Goal: Information Seeking & Learning: Learn about a topic

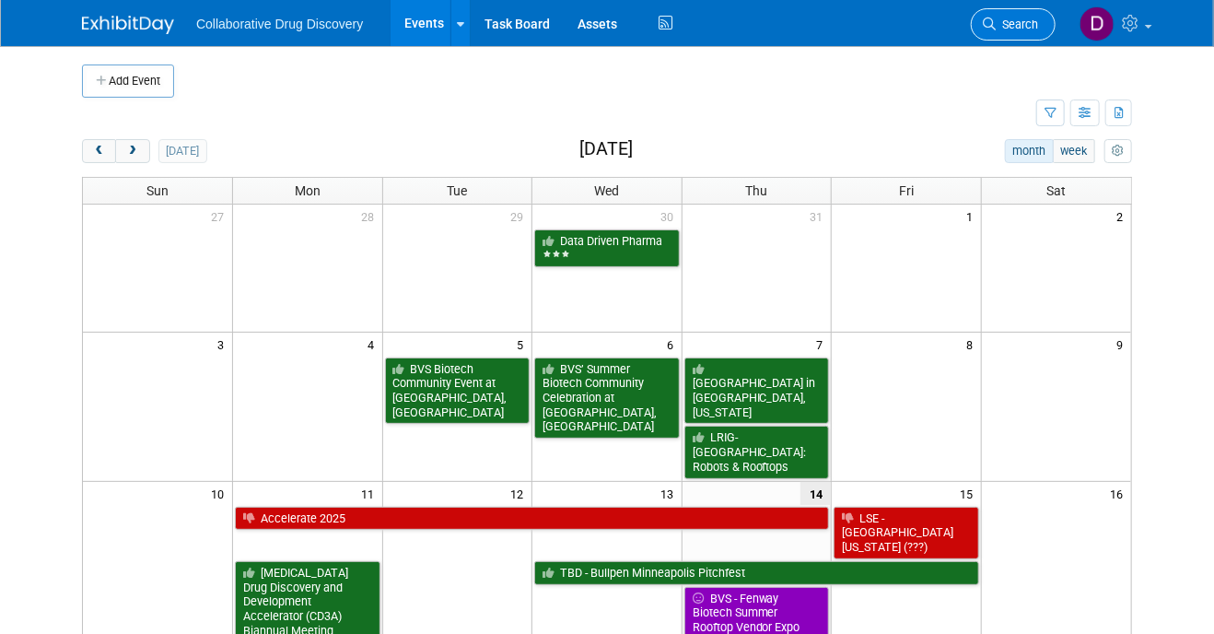
click at [1008, 25] on span "Search" at bounding box center [1017, 25] width 42 height 14
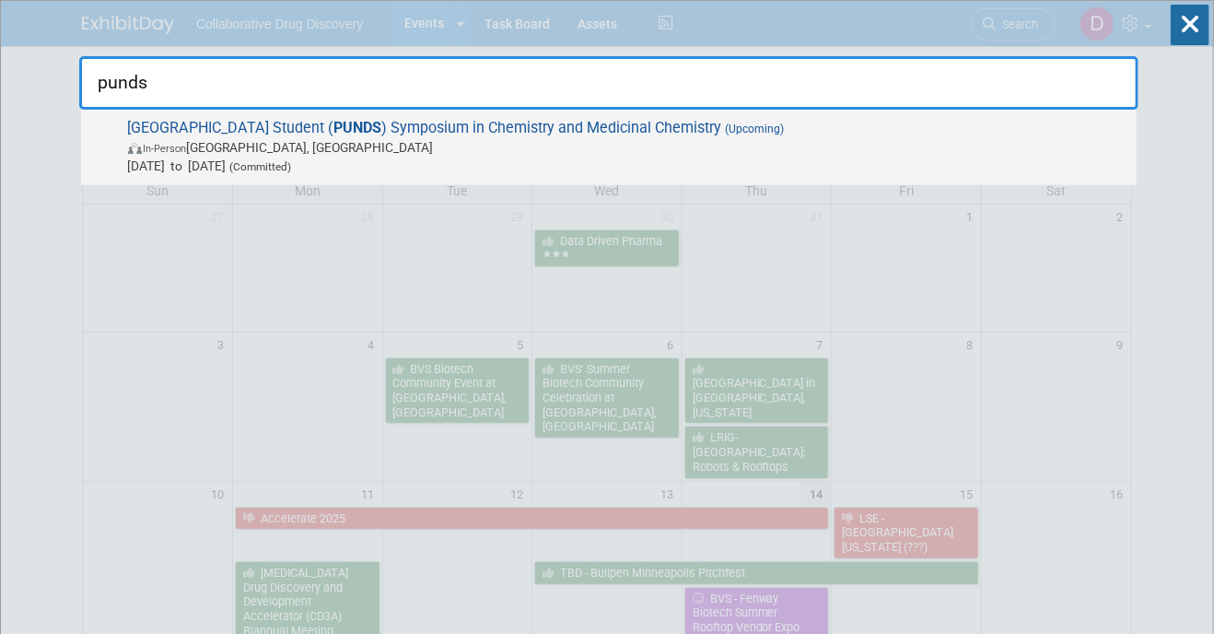
type input "punds"
click at [731, 138] on span "In-Person [GEOGRAPHIC_DATA], [GEOGRAPHIC_DATA]" at bounding box center [628, 147] width 1000 height 18
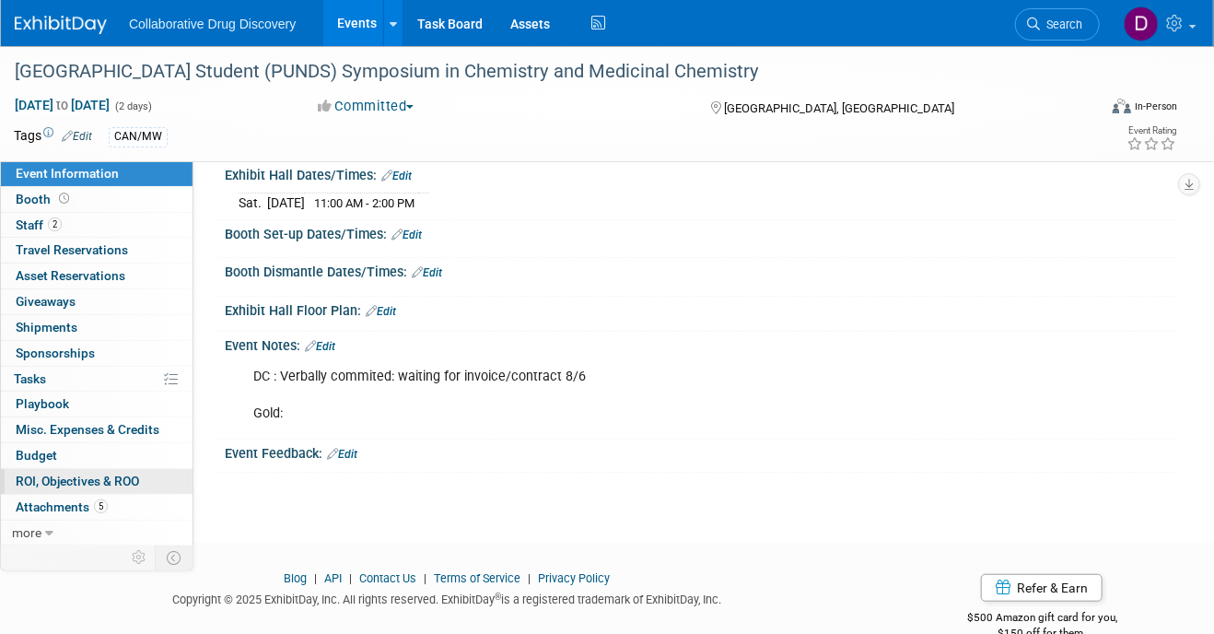
scroll to position [238, 0]
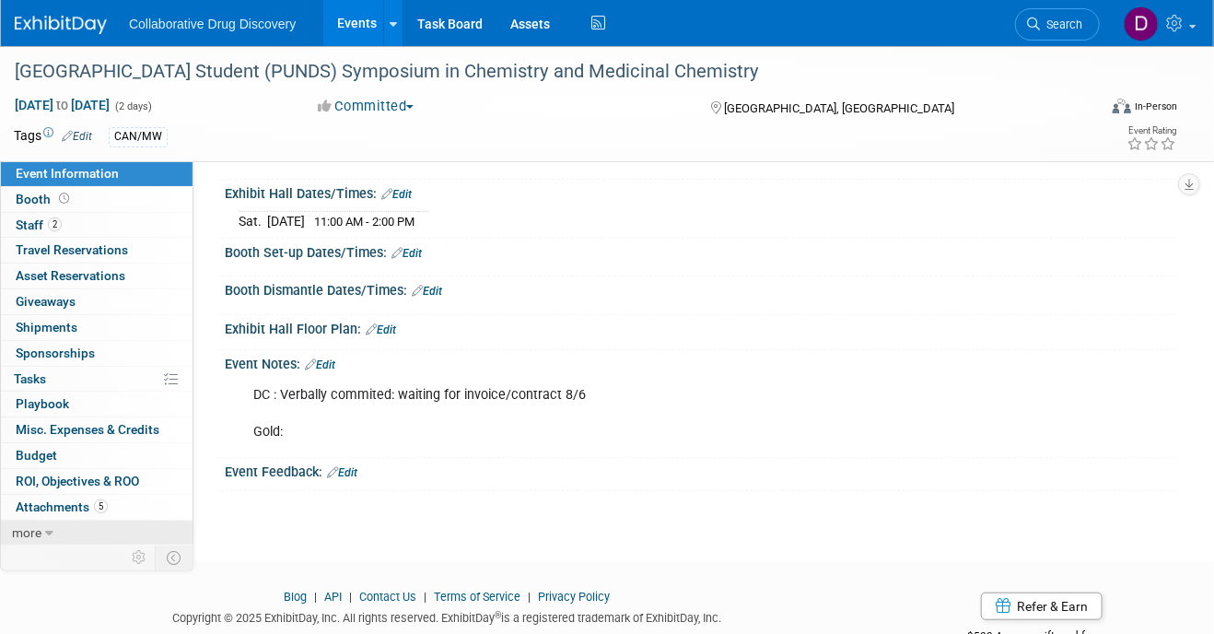
click at [70, 524] on link "more" at bounding box center [97, 533] width 192 height 25
click at [71, 509] on div "Event Information Event Info Booth Booth 2 Staff 2 Staff 0 Travel Reservations …" at bounding box center [97, 416] width 194 height 511
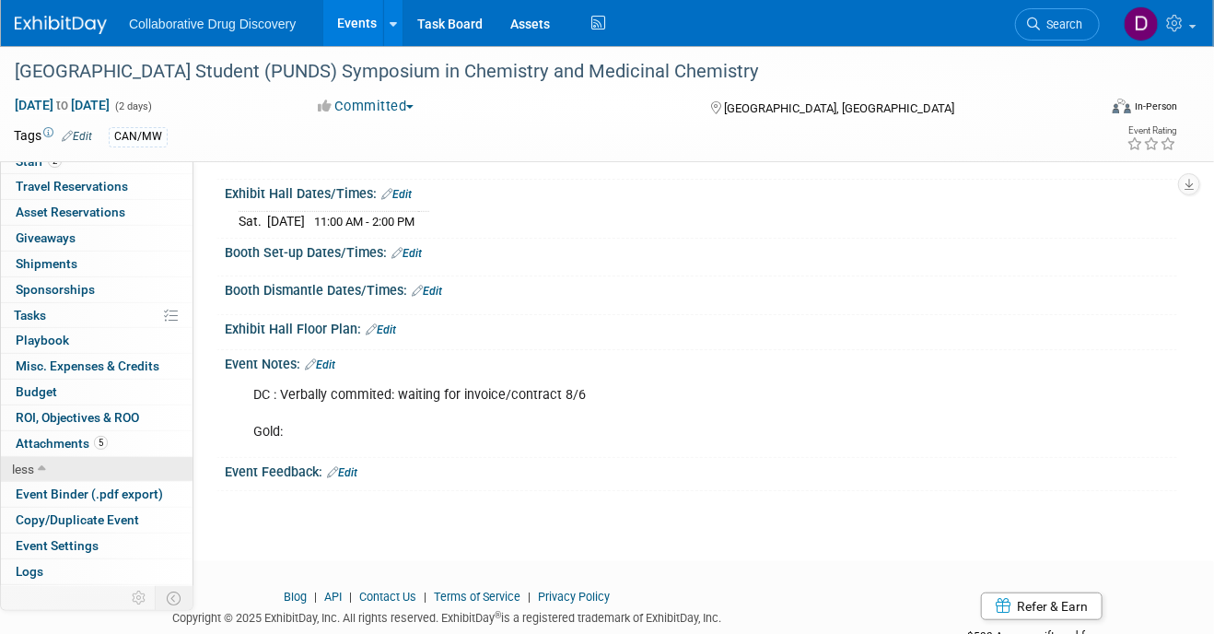
scroll to position [84, 0]
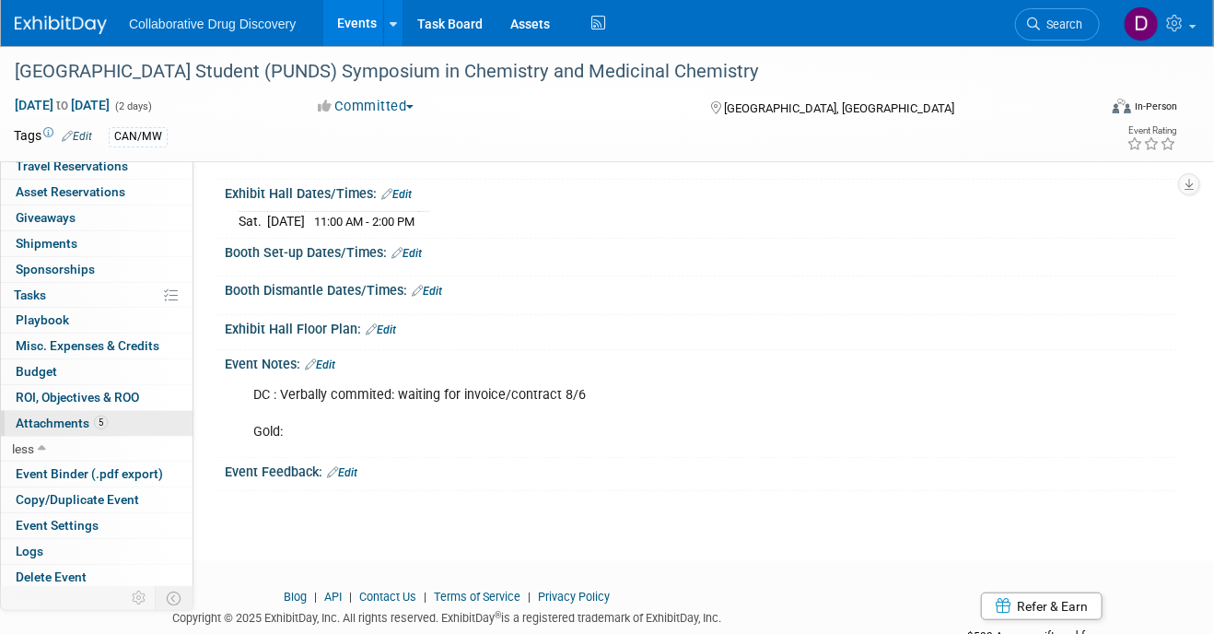
click at [80, 428] on link "5 Attachments 5" at bounding box center [97, 423] width 192 height 25
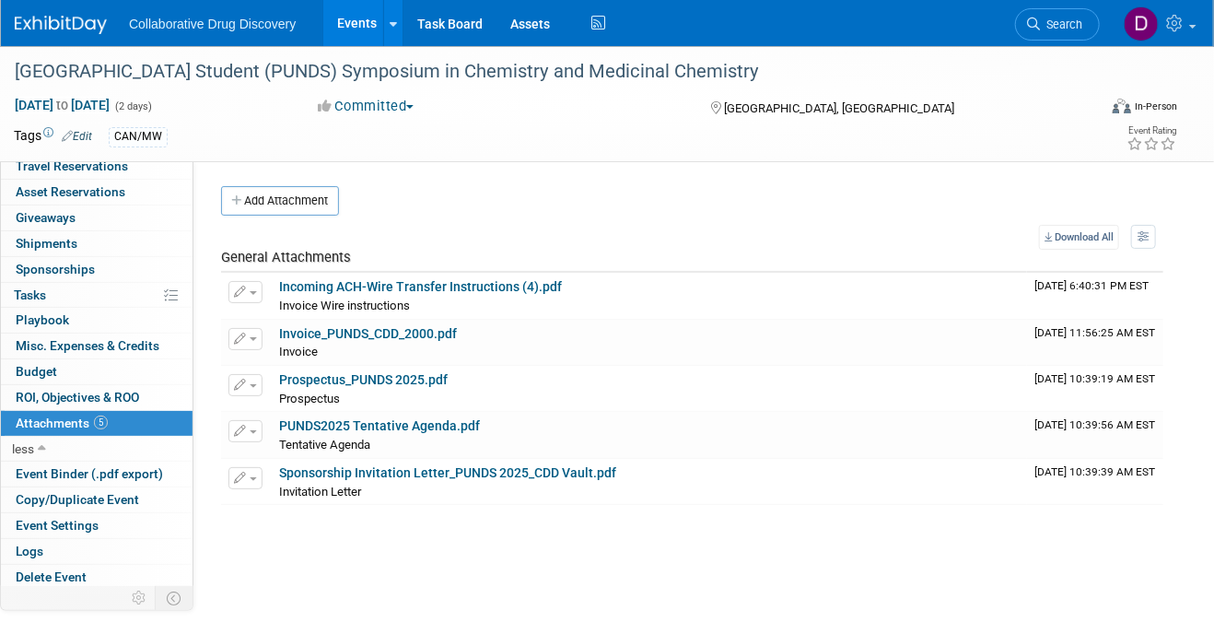
scroll to position [0, 0]
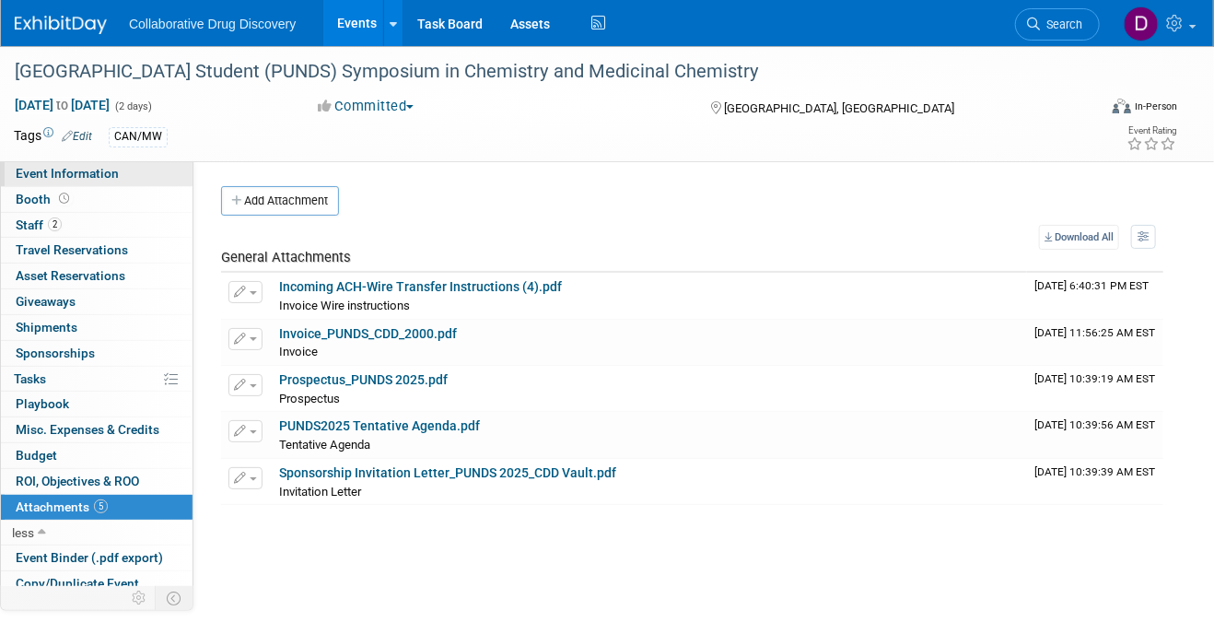
click at [100, 163] on link "Event Information" at bounding box center [97, 173] width 192 height 25
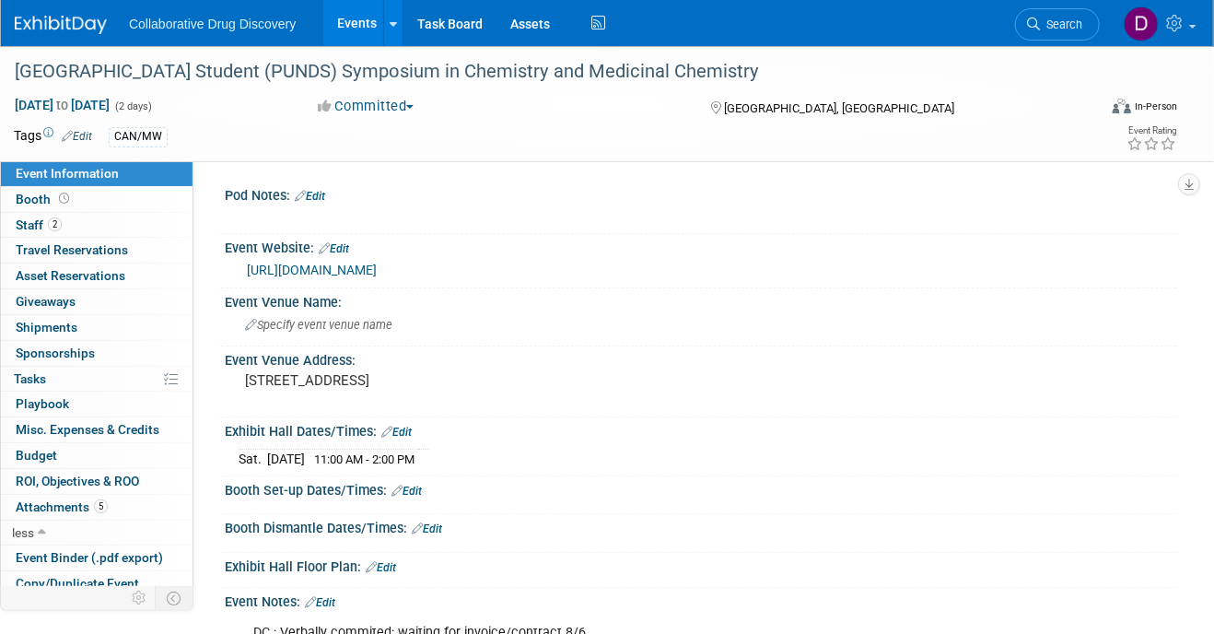
click at [377, 272] on link "https://www.science.purdue.edu/punds/2025/" at bounding box center [312, 270] width 130 height 15
click at [1078, 26] on span "Search" at bounding box center [1061, 25] width 42 height 14
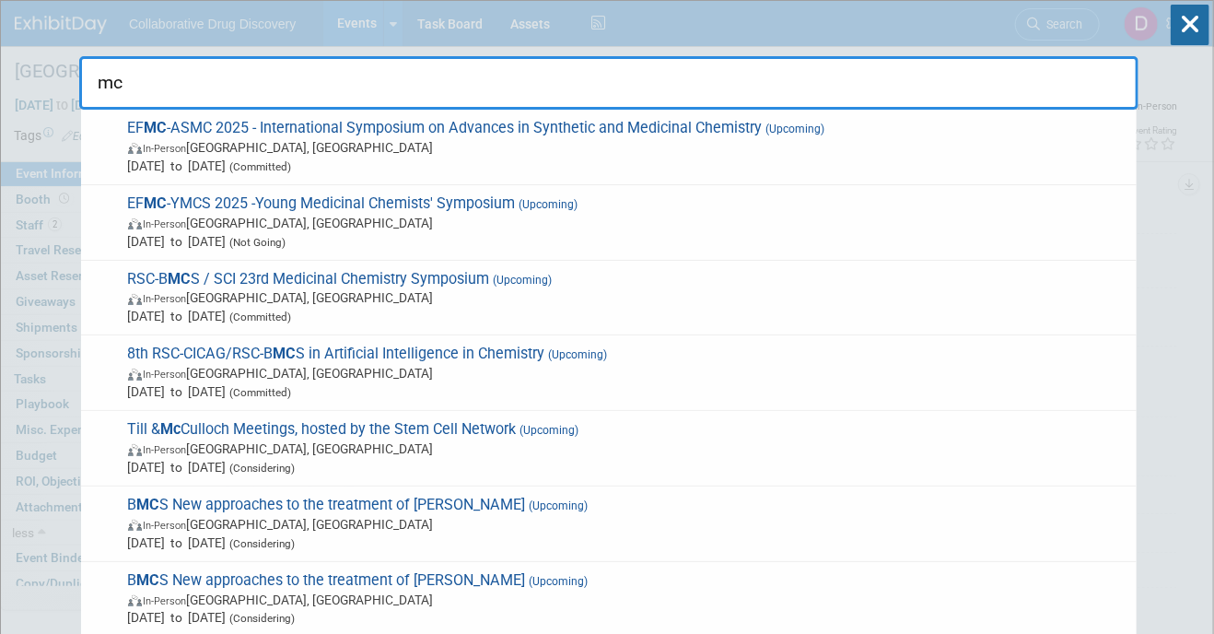
type input "m"
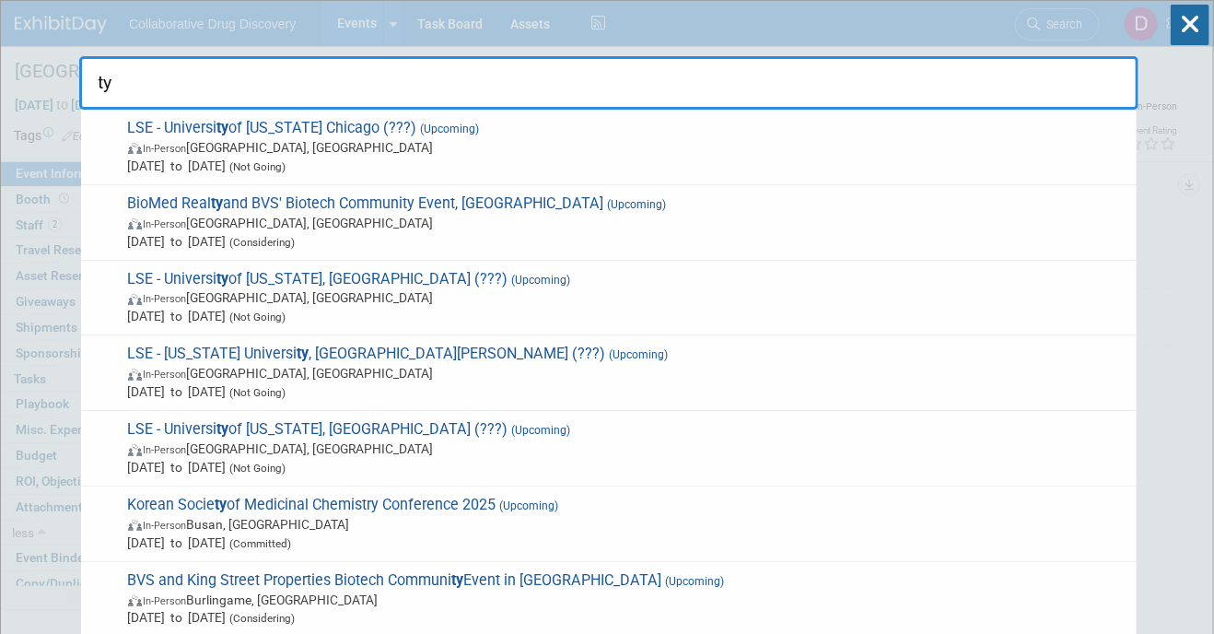
type input "t"
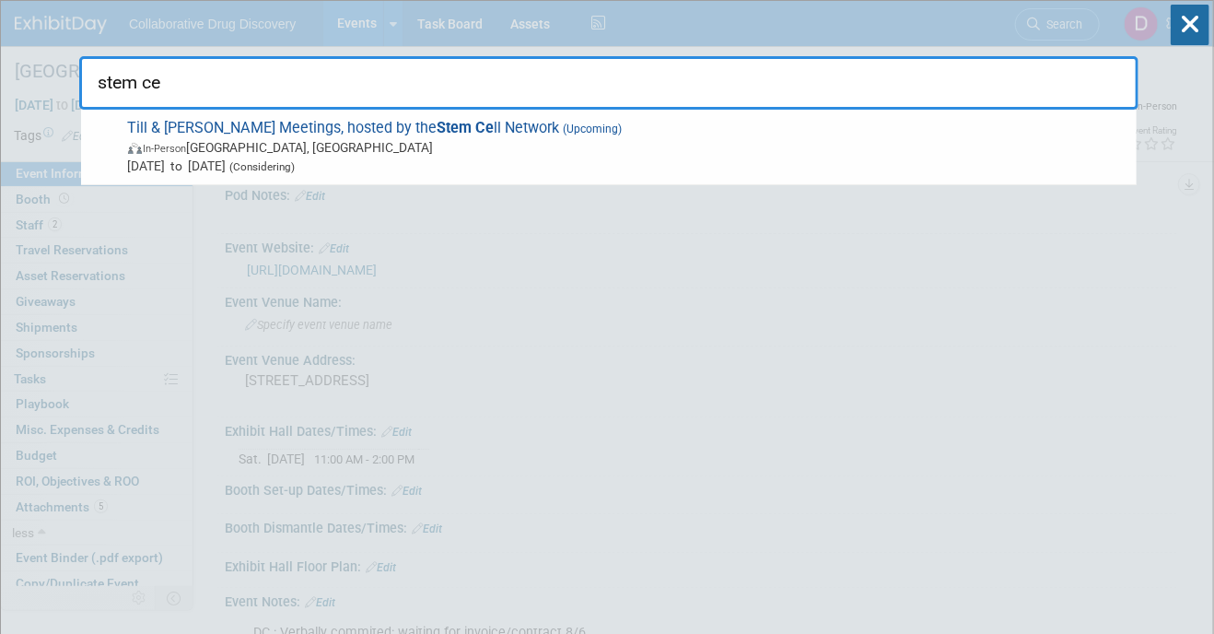
type input "stem cel"
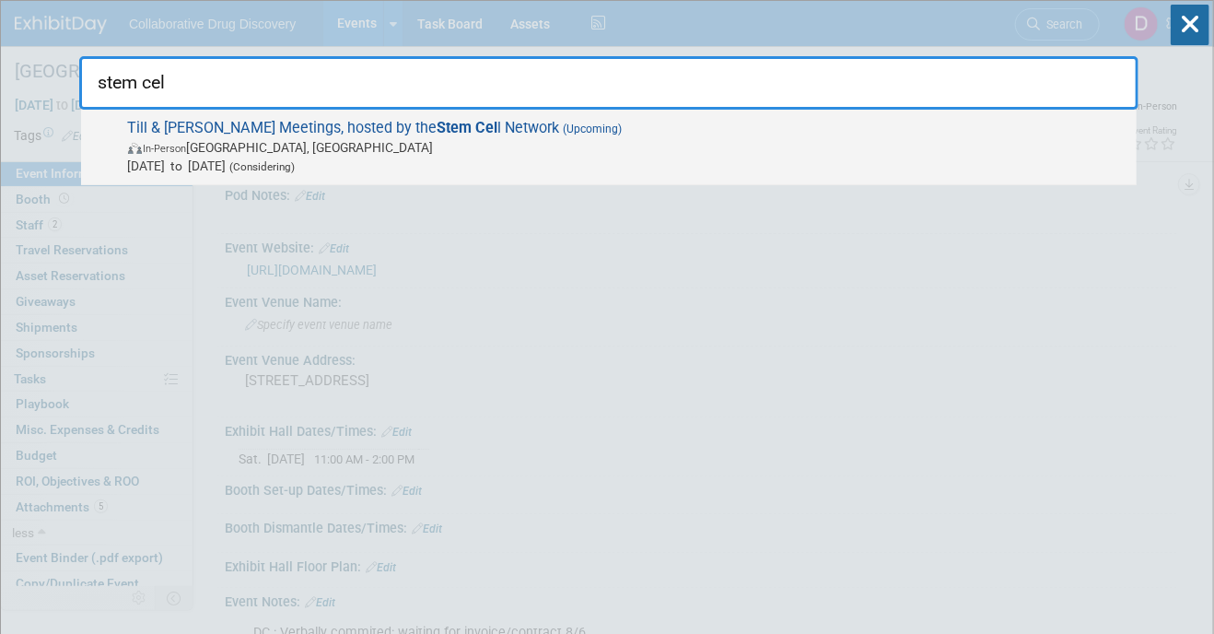
click at [792, 150] on span "In-Person Ottawa, Canada" at bounding box center [628, 147] width 1000 height 18
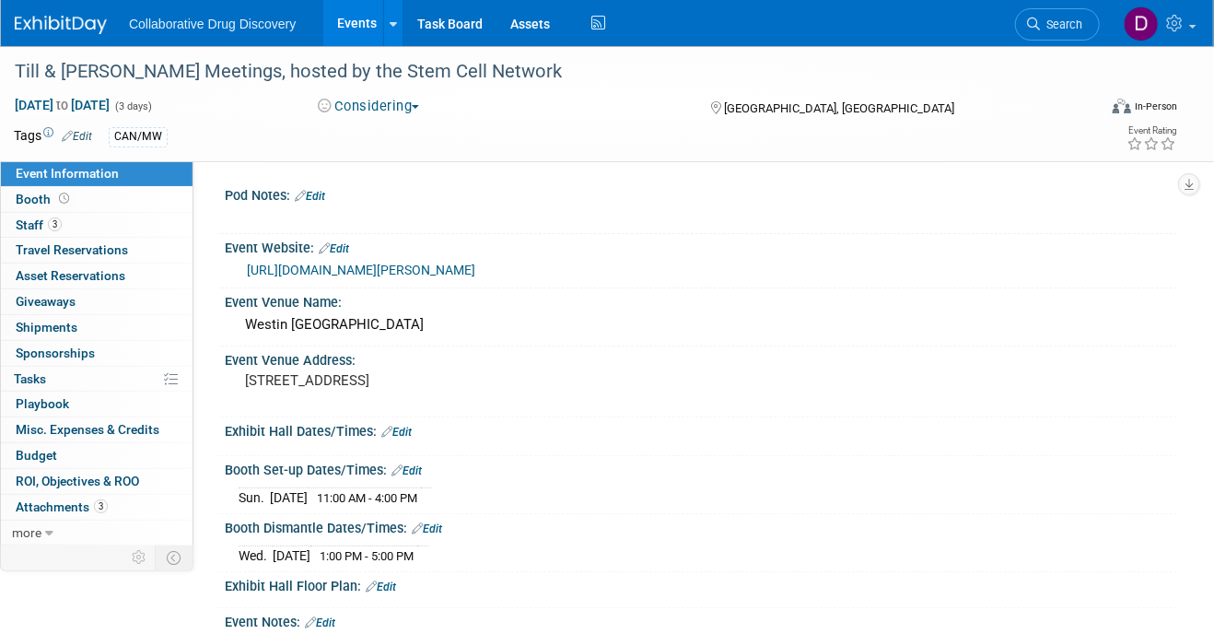
click at [390, 114] on button "Considering" at bounding box center [368, 106] width 115 height 19
click at [392, 135] on link "Committed" at bounding box center [385, 136] width 146 height 26
click at [519, 135] on div "CAN/MW" at bounding box center [544, 137] width 871 height 20
click at [51, 533] on icon at bounding box center [49, 533] width 8 height 13
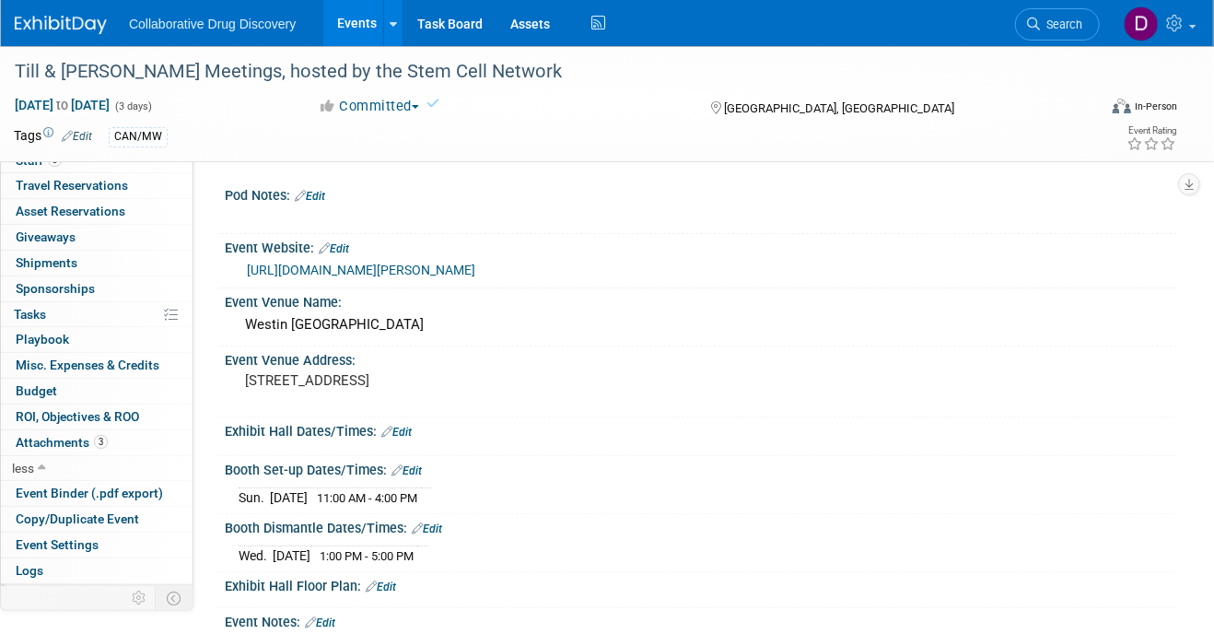
scroll to position [84, 0]
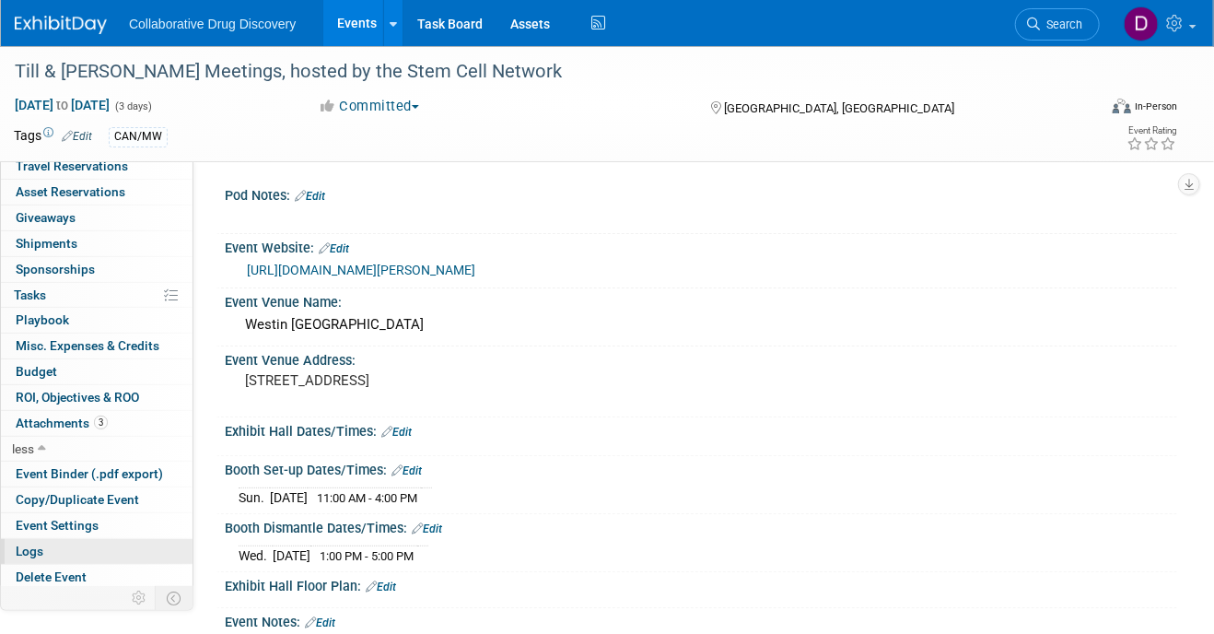
click at [79, 550] on link "Logs" at bounding box center [97, 551] width 192 height 25
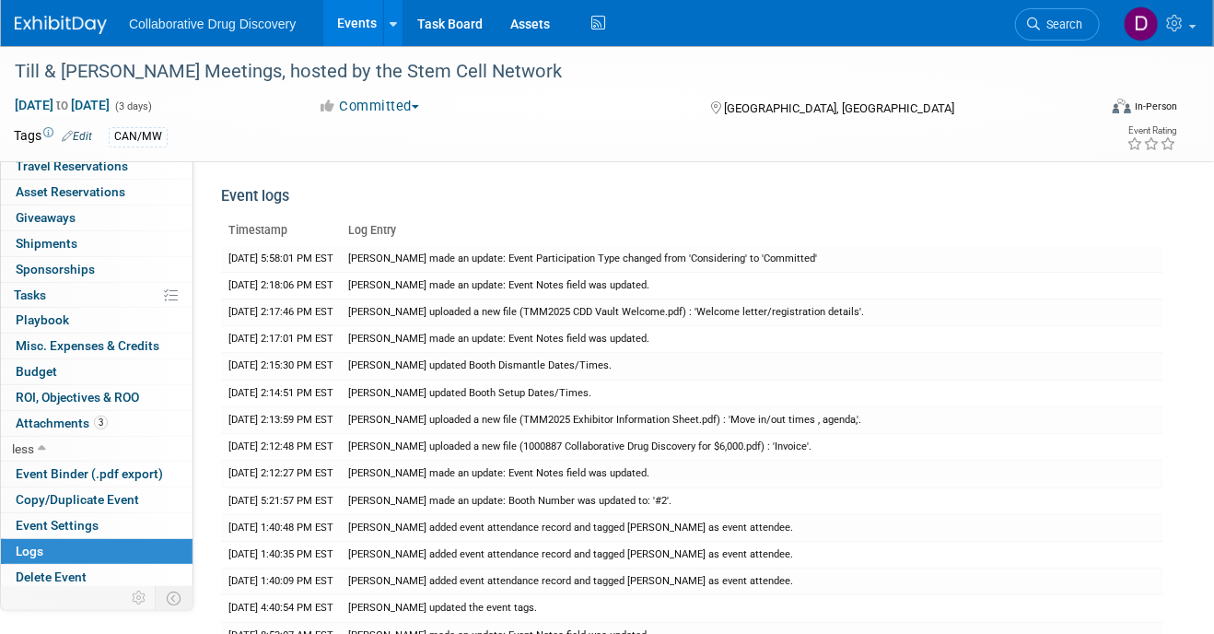
click at [610, 198] on div "Event logs" at bounding box center [692, 201] width 943 height 30
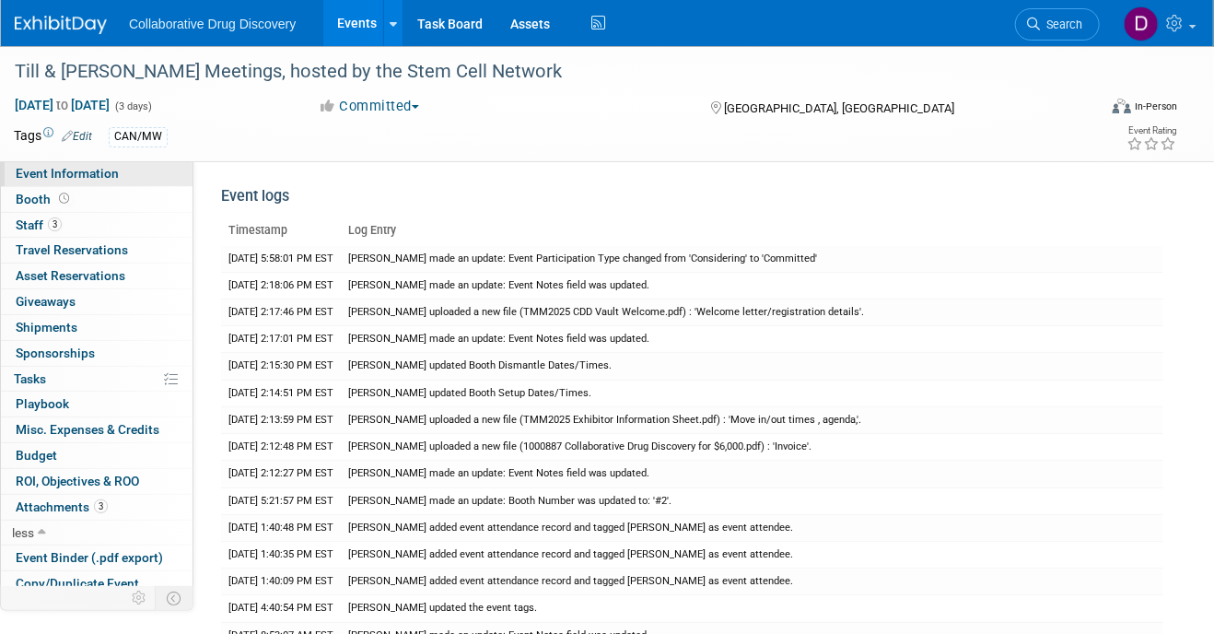
click at [91, 174] on span "Event Information" at bounding box center [67, 173] width 103 height 15
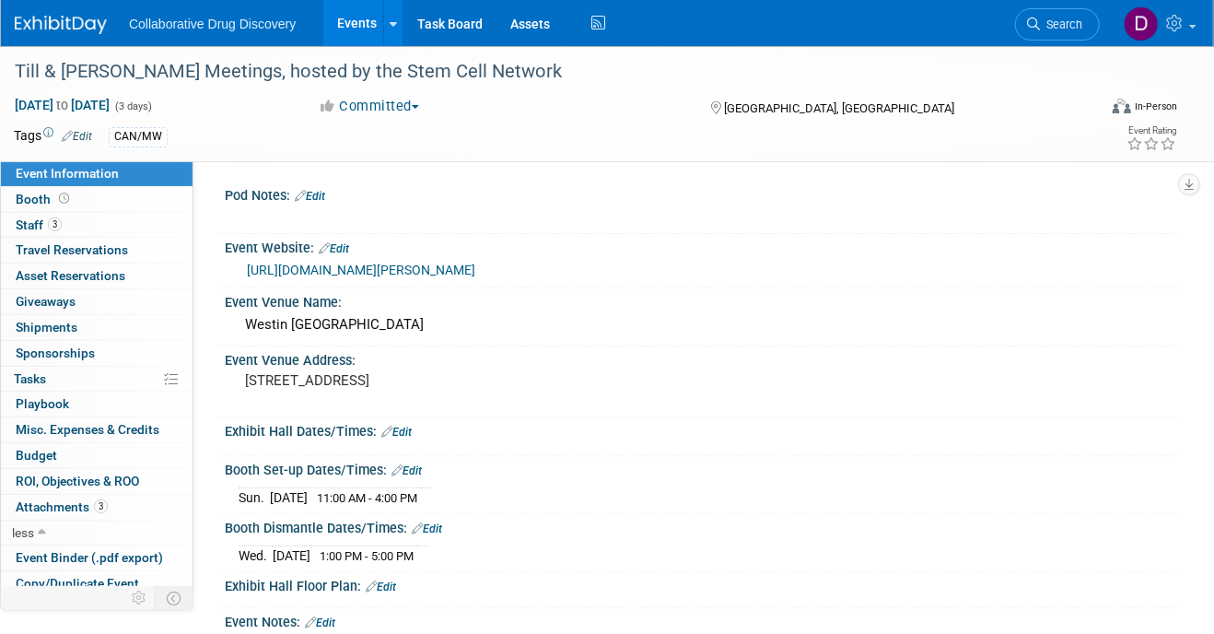
click at [472, 150] on div "Tags Edit CAN/MW Event Rating" at bounding box center [595, 139] width 1191 height 32
click at [434, 272] on link "https://stemcellnetwork.ca/tmm/till-mcculloch-meetings/" at bounding box center [361, 270] width 229 height 15
click at [233, 71] on div "Till & [PERSON_NAME] Meetings, hosted by the Stem Cell Network" at bounding box center [543, 71] width 1070 height 33
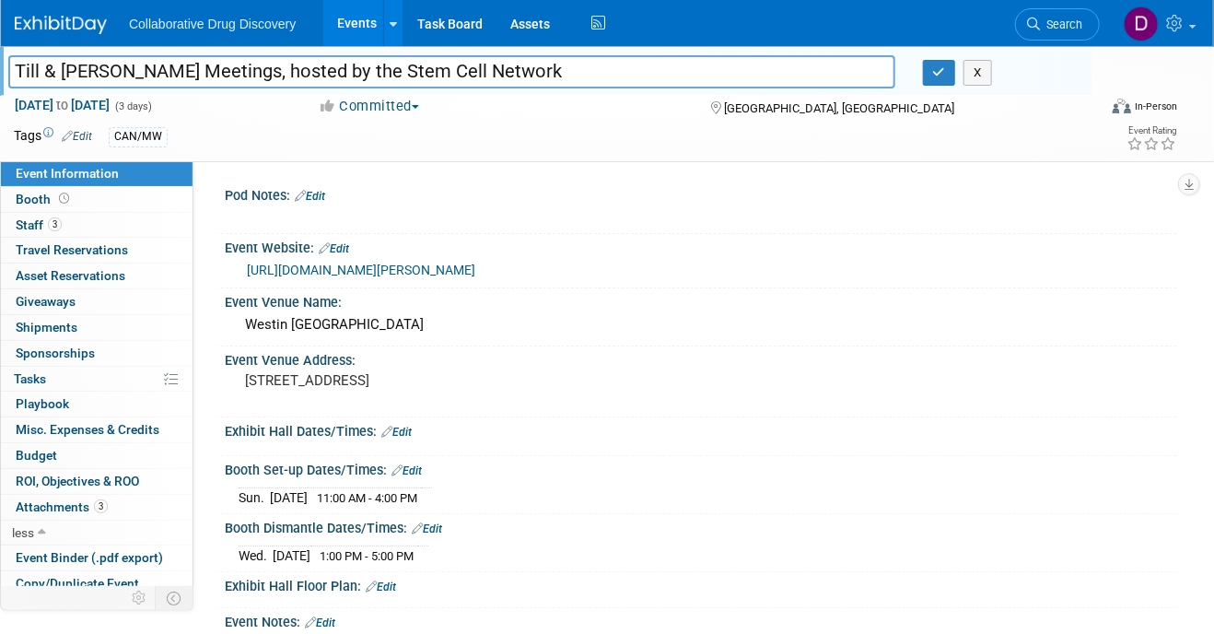
click at [366, 267] on link "https://stemcellnetwork.ca/tmm/till-mcculloch-meetings/" at bounding box center [361, 270] width 229 height 15
click at [463, 60] on input "Till & [PERSON_NAME] Meetings, hosted by the Stem Cell Network" at bounding box center [451, 71] width 887 height 32
click at [283, 73] on input "Till & [PERSON_NAME] Meetings, hosted by the Stem Cell Network" at bounding box center [451, 71] width 887 height 32
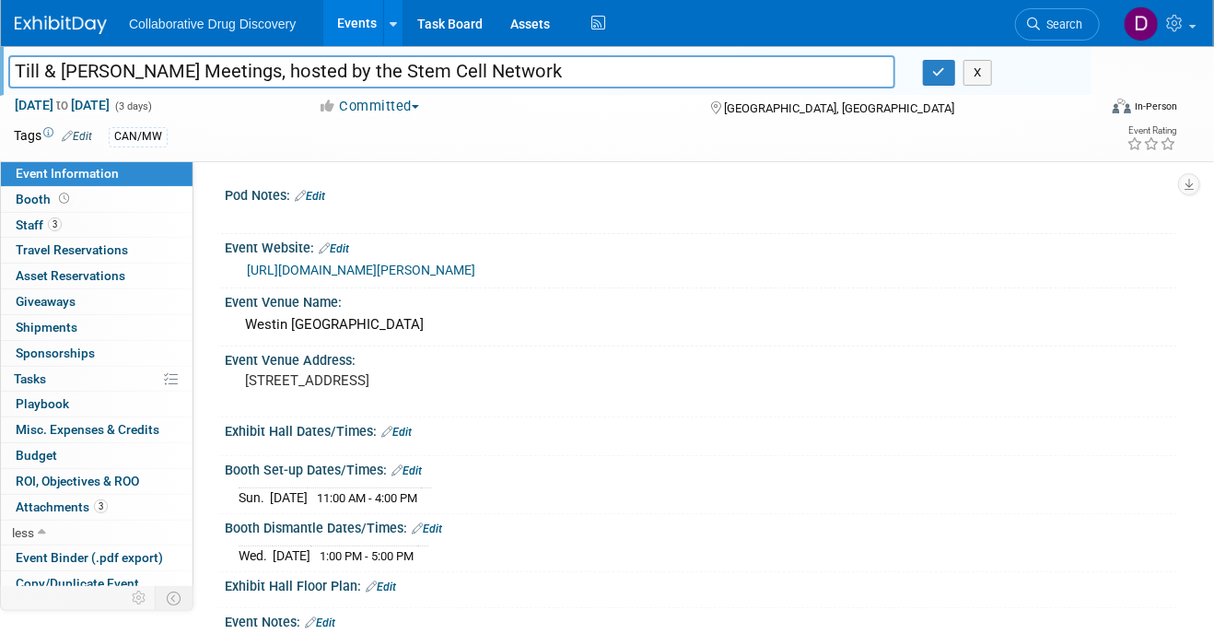
click at [269, 73] on input "Till & [PERSON_NAME] Meetings, hosted by the Stem Cell Network" at bounding box center [451, 71] width 887 height 32
drag, startPoint x: 226, startPoint y: 71, endPoint x: 0, endPoint y: 77, distance: 225.8
click at [0, 77] on div "Till & [PERSON_NAME] Meetings, hosted by the Stem Cell Network" at bounding box center [451, 74] width 915 height 28
click at [413, 274] on link "https://stemcellnetwork.ca/tmm/till-mcculloch-meetings/" at bounding box center [361, 270] width 229 height 15
